Goal: Navigation & Orientation: Find specific page/section

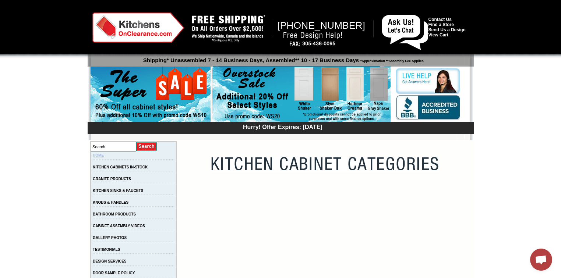
click at [104, 158] on link "HOME" at bounding box center [98, 156] width 11 height 4
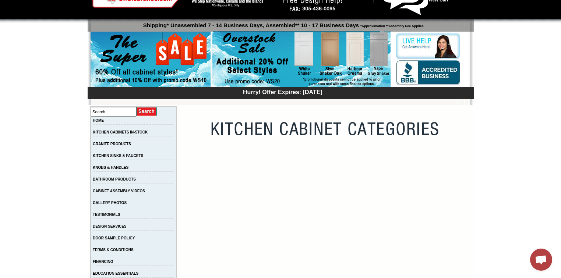
scroll to position [59, 0]
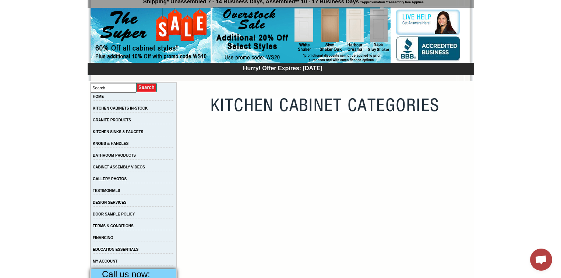
click at [105, 93] on td "HOME" at bounding box center [134, 99] width 86 height 12
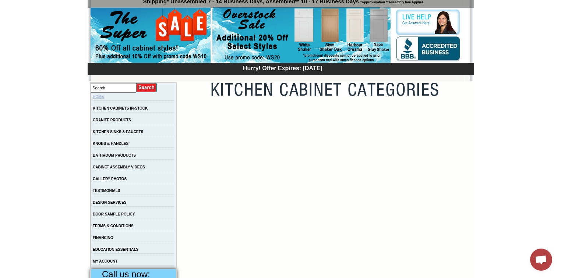
click at [104, 97] on link "HOME" at bounding box center [98, 97] width 11 height 4
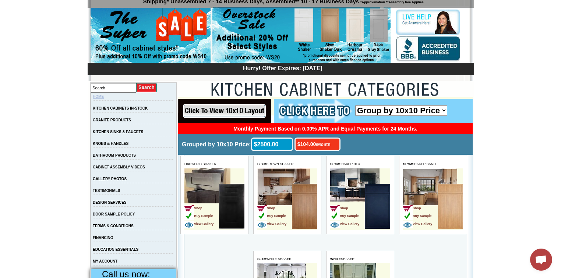
scroll to position [0, 0]
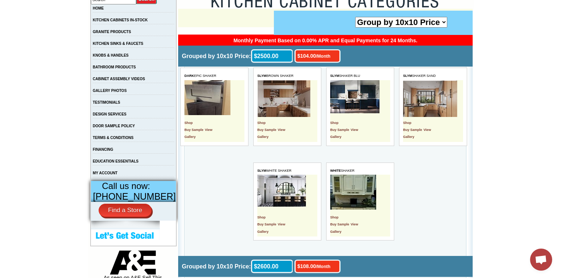
scroll to position [177, 0]
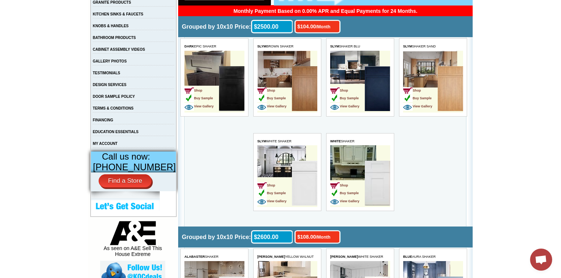
click at [381, 155] on td "Shop Buy Sample View Gallery" at bounding box center [360, 176] width 60 height 62
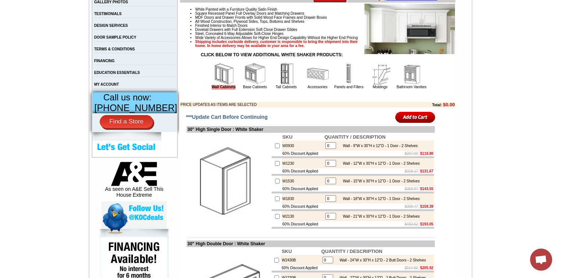
scroll to position [118, 0]
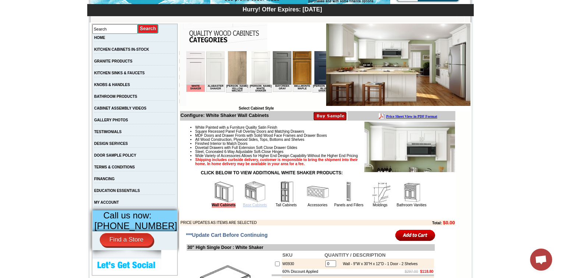
click at [244, 207] on link "Base Cabinets" at bounding box center [255, 205] width 24 height 4
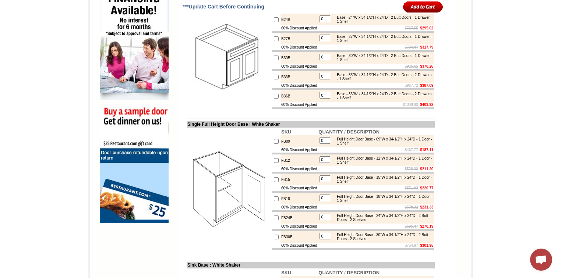
scroll to position [560, 0]
